Goal: Information Seeking & Learning: Learn about a topic

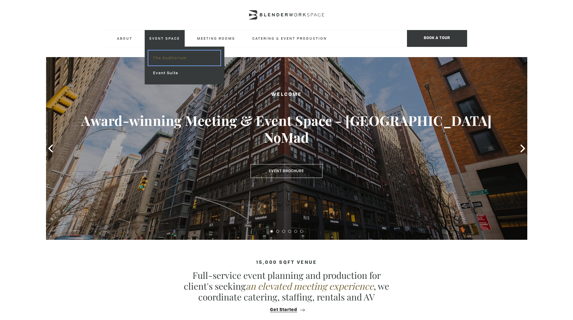
click at [168, 54] on link "The Auditorium" at bounding box center [184, 58] width 72 height 15
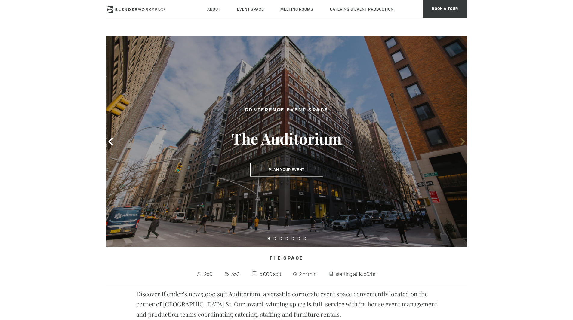
click at [463, 141] on icon at bounding box center [462, 142] width 5 height 8
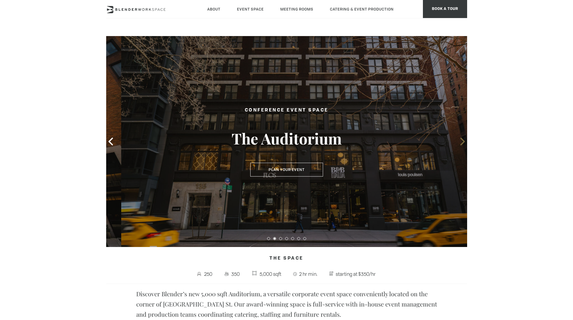
click at [462, 140] on icon at bounding box center [462, 142] width 5 height 8
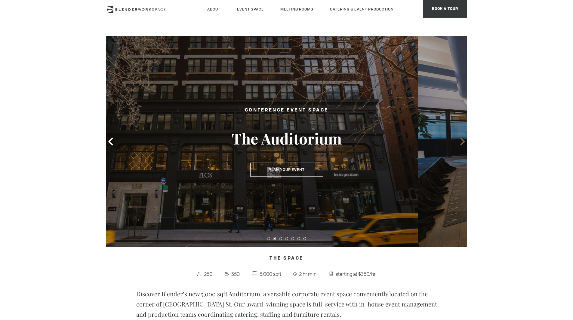
click at [462, 140] on icon at bounding box center [462, 142] width 5 height 8
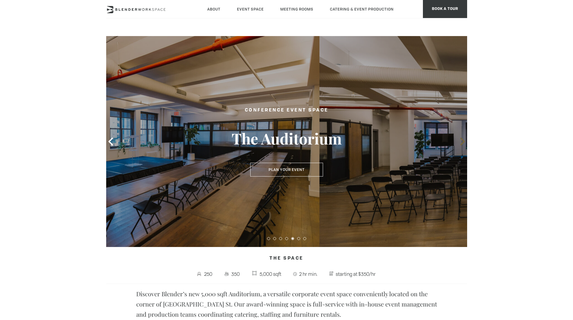
click at [462, 140] on icon at bounding box center [462, 142] width 5 height 8
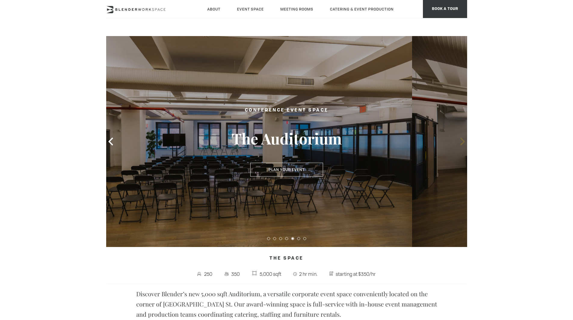
click at [462, 140] on icon at bounding box center [462, 142] width 5 height 8
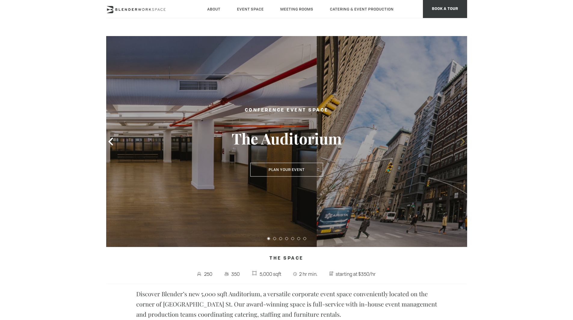
click at [462, 140] on icon at bounding box center [462, 142] width 5 height 8
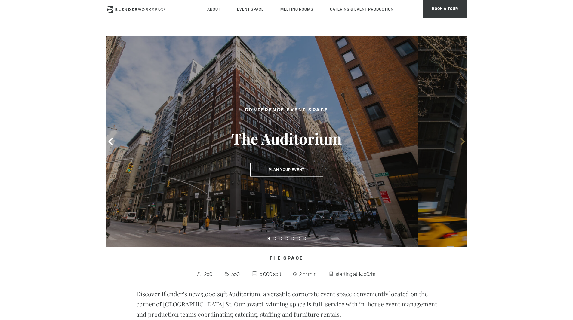
click at [462, 140] on icon at bounding box center [462, 142] width 5 height 8
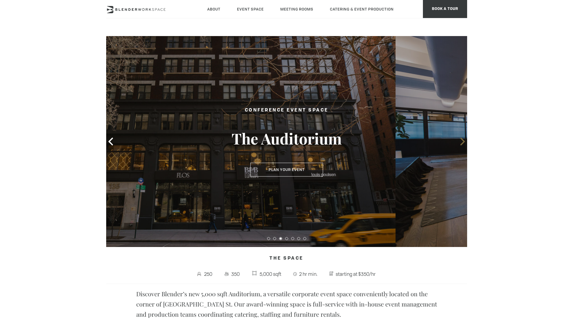
click at [462, 140] on icon at bounding box center [462, 142] width 5 height 8
